Goal: Check status: Check status

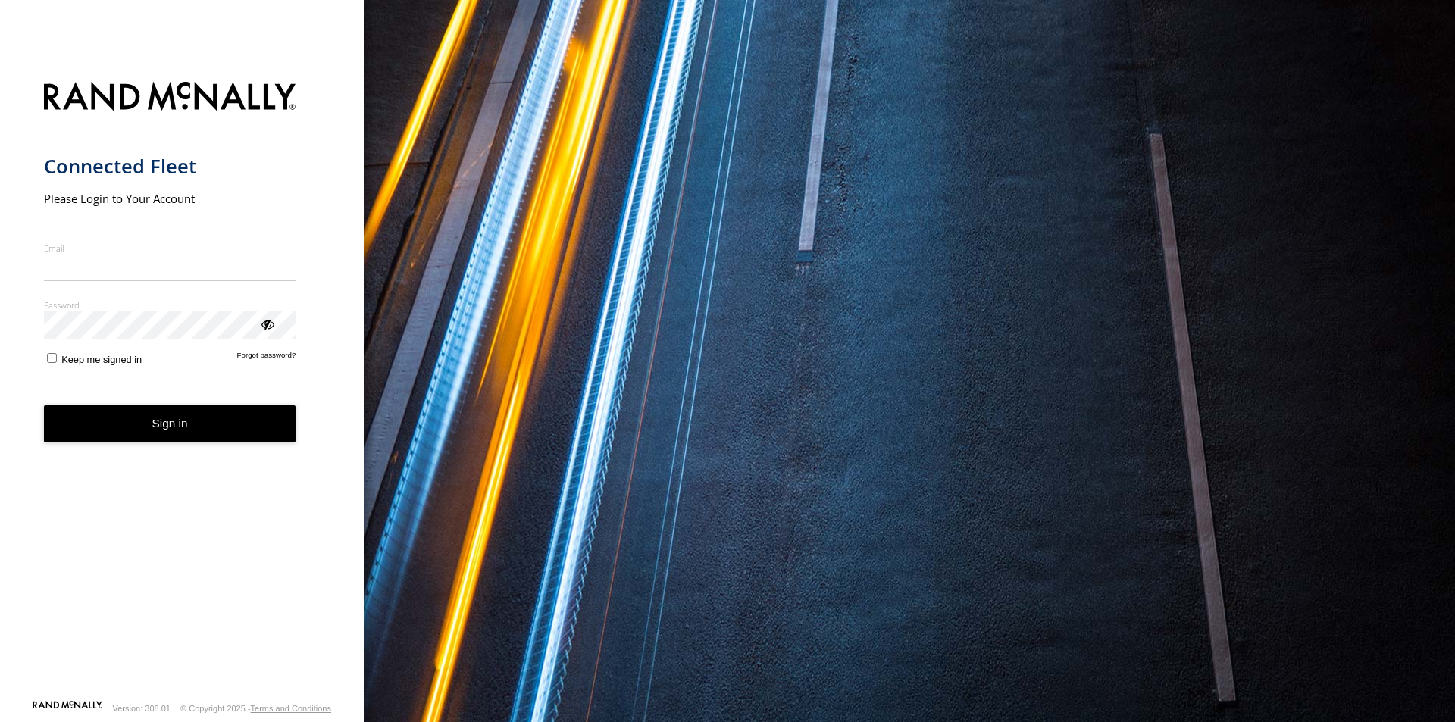
type input "**********"
click at [175, 427] on button "Sign in" at bounding box center [170, 423] width 252 height 37
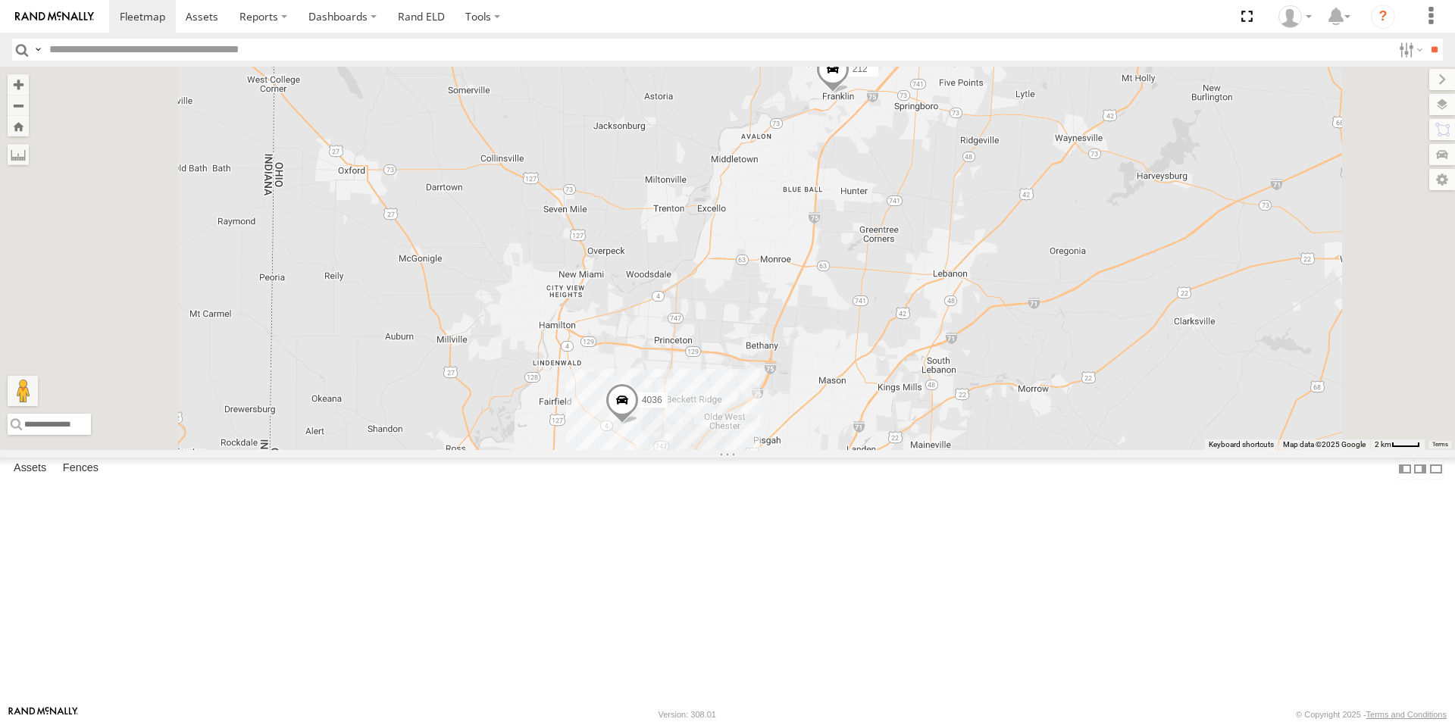
click at [639, 424] on span at bounding box center [622, 403] width 33 height 41
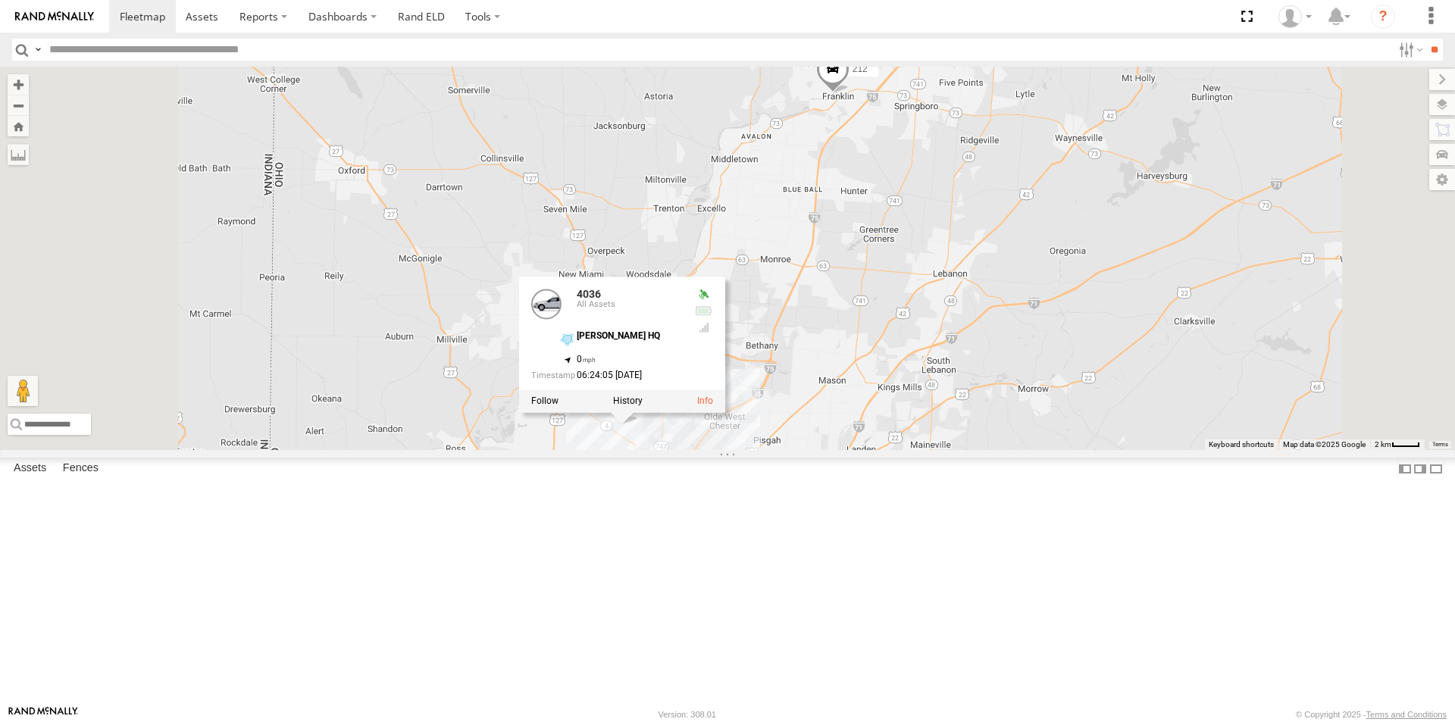
click at [637, 450] on div "4036 212 4036 All Assets [PERSON_NAME] HQ 39.32961 , -84.50005 0 06:24:05 [DATE]" at bounding box center [727, 258] width 1455 height 383
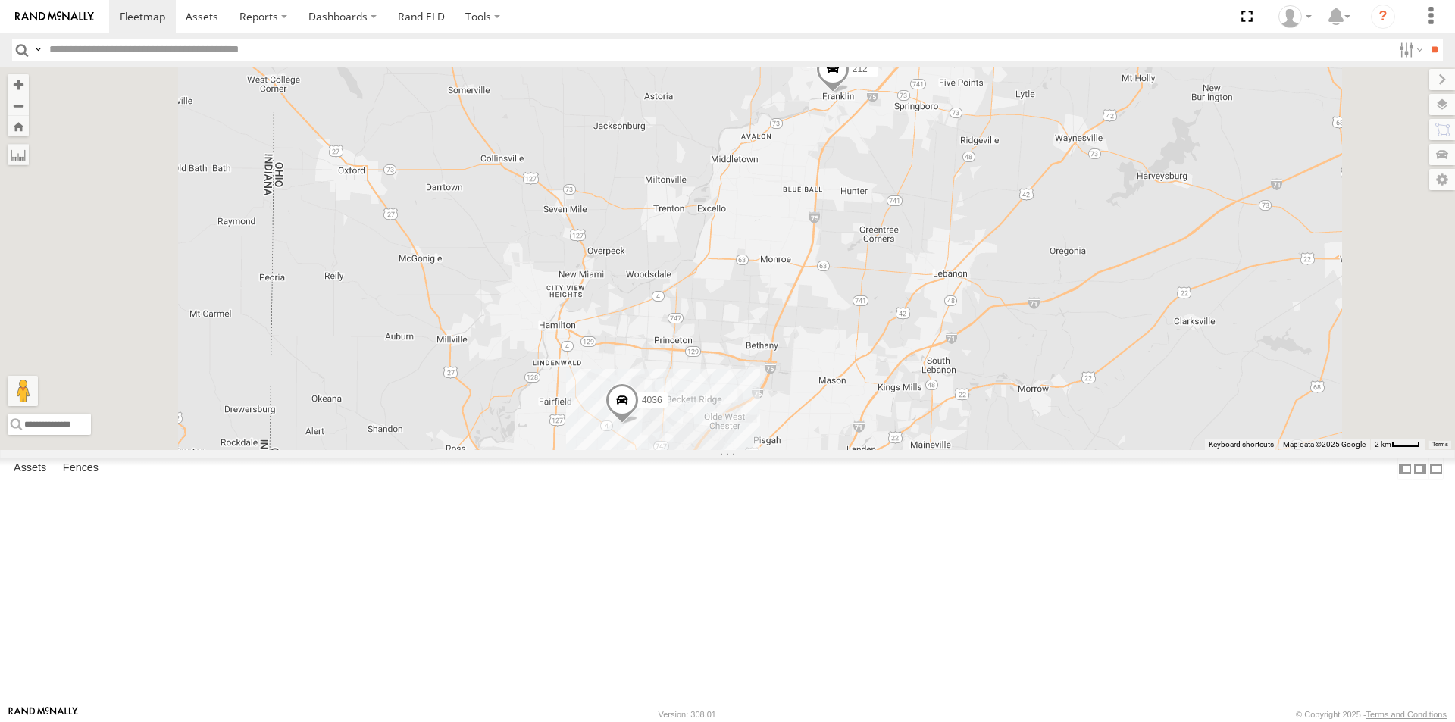
click at [639, 424] on span at bounding box center [622, 403] width 33 height 41
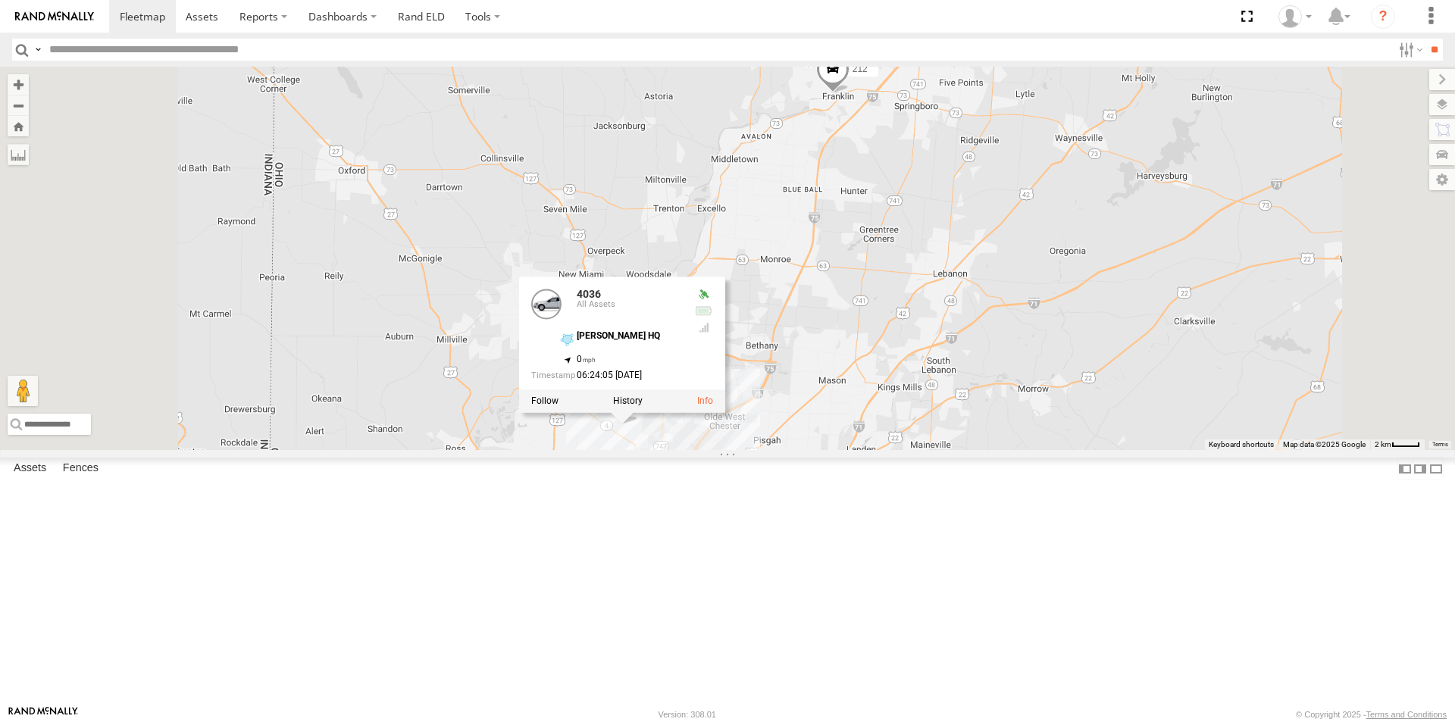
click at [627, 450] on div "4036 212 4036 All Assets [PERSON_NAME] HQ 39.32961 , -84.50005 0 06:24:05 [DATE]" at bounding box center [727, 258] width 1455 height 383
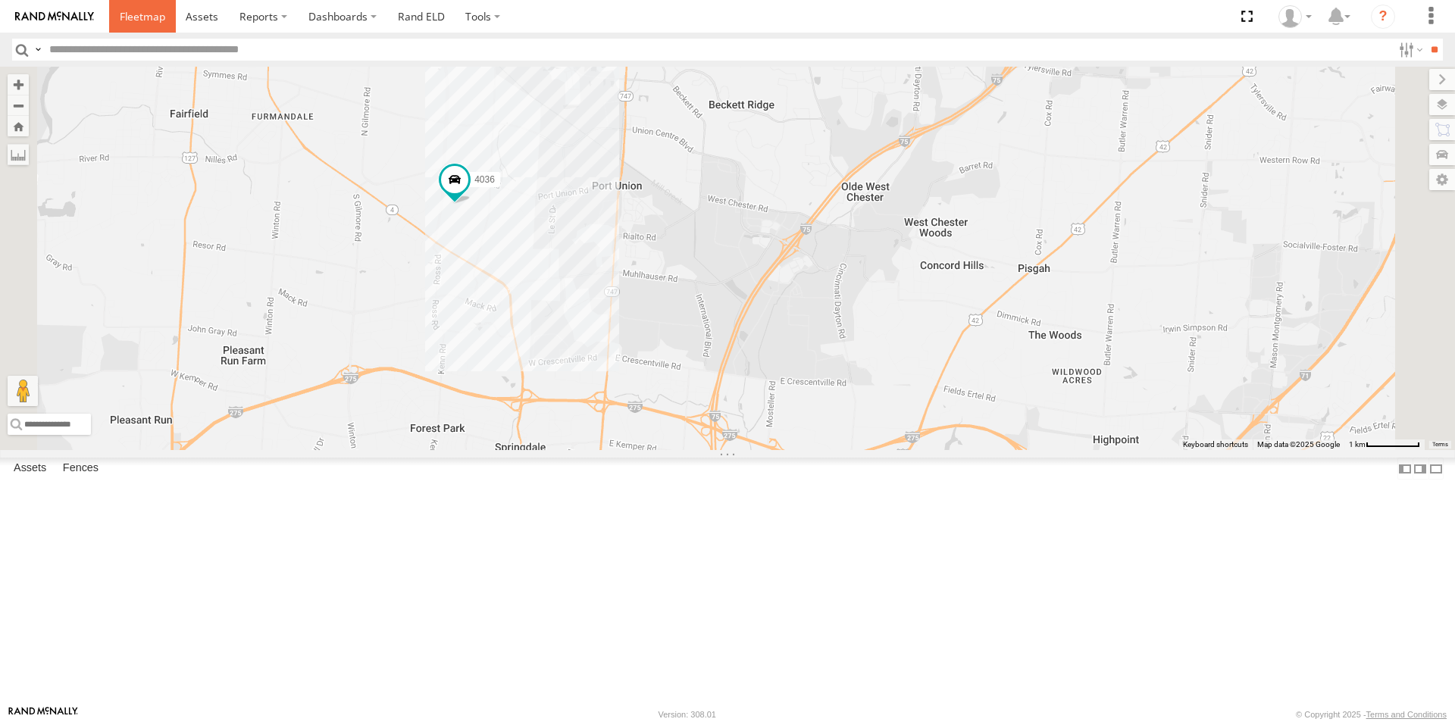
click at [152, 8] on link at bounding box center [142, 16] width 67 height 33
